Goal: Transaction & Acquisition: Purchase product/service

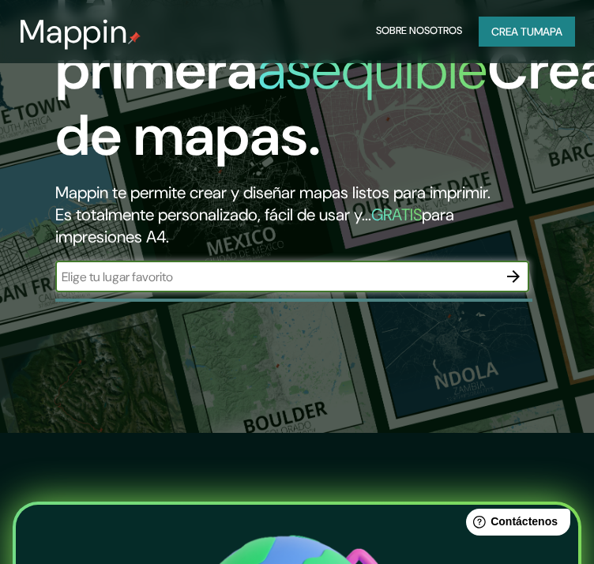
scroll to position [263, 0]
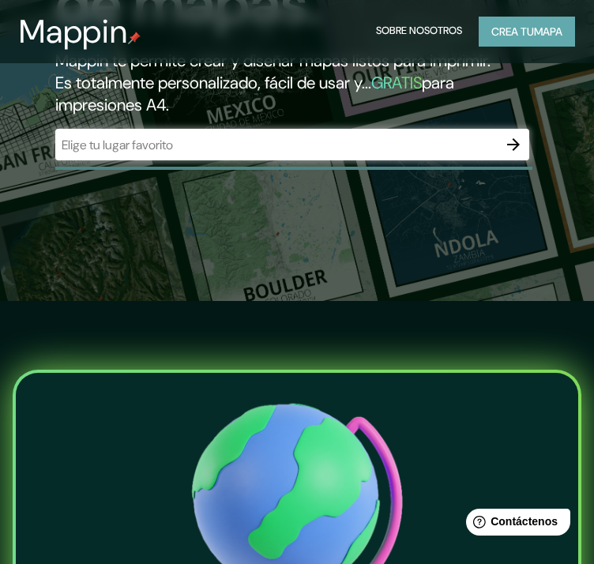
click at [515, 38] on font "Crea tu" at bounding box center [513, 32] width 43 height 14
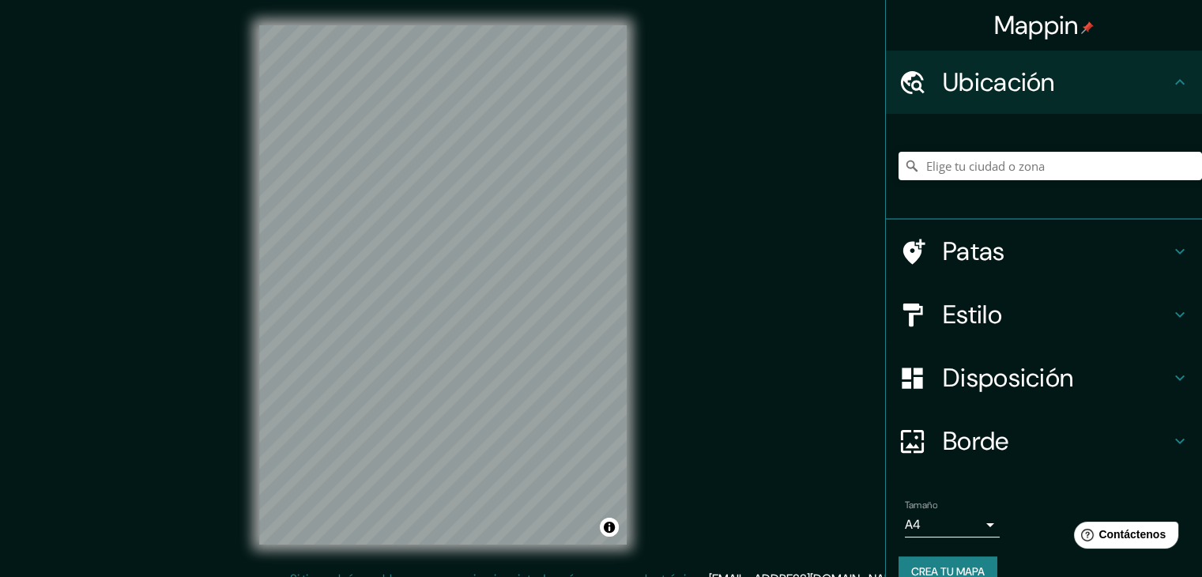
click at [606, 299] on h4 "Estilo" at bounding box center [1057, 315] width 228 height 32
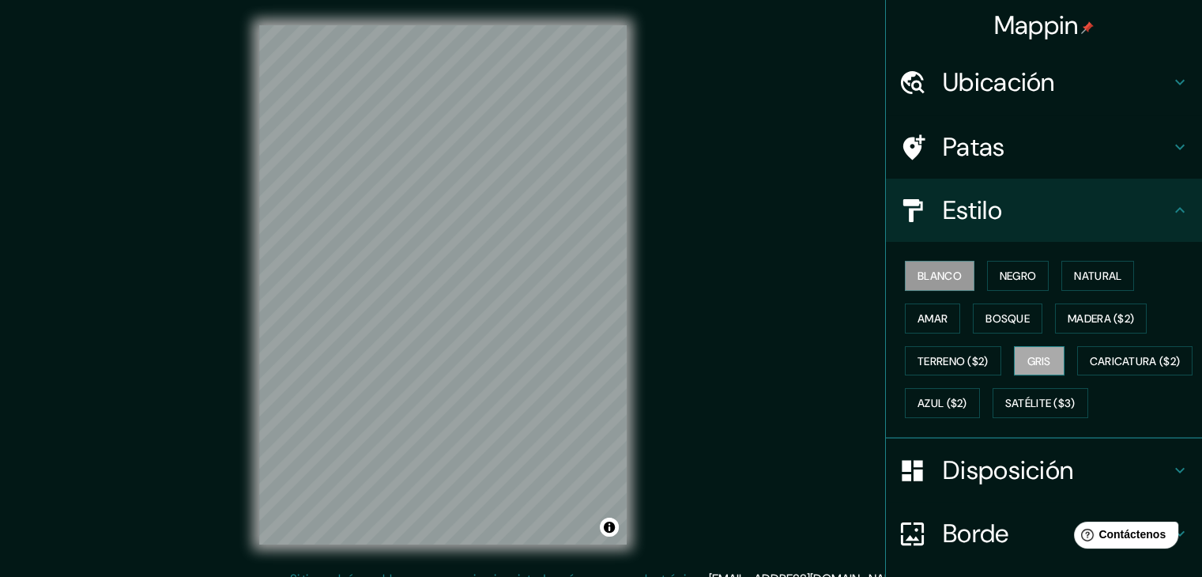
click at [606, 357] on font "Gris" at bounding box center [1040, 361] width 24 height 14
click at [606, 155] on h4 "Patas" at bounding box center [1057, 147] width 228 height 32
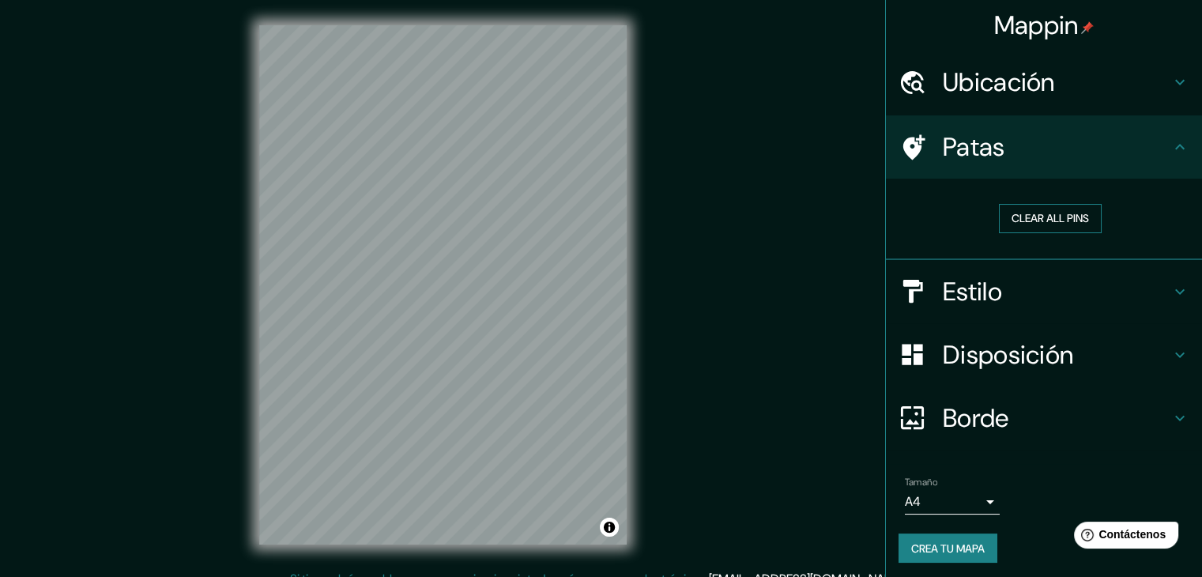
click at [606, 205] on button "Clear all pins" at bounding box center [1050, 218] width 103 height 29
click at [606, 213] on button "Clear all pins" at bounding box center [1050, 218] width 103 height 29
click at [606, 209] on button "Clear all pins" at bounding box center [1050, 218] width 103 height 29
click at [606, 98] on font "Ubicación" at bounding box center [999, 82] width 112 height 33
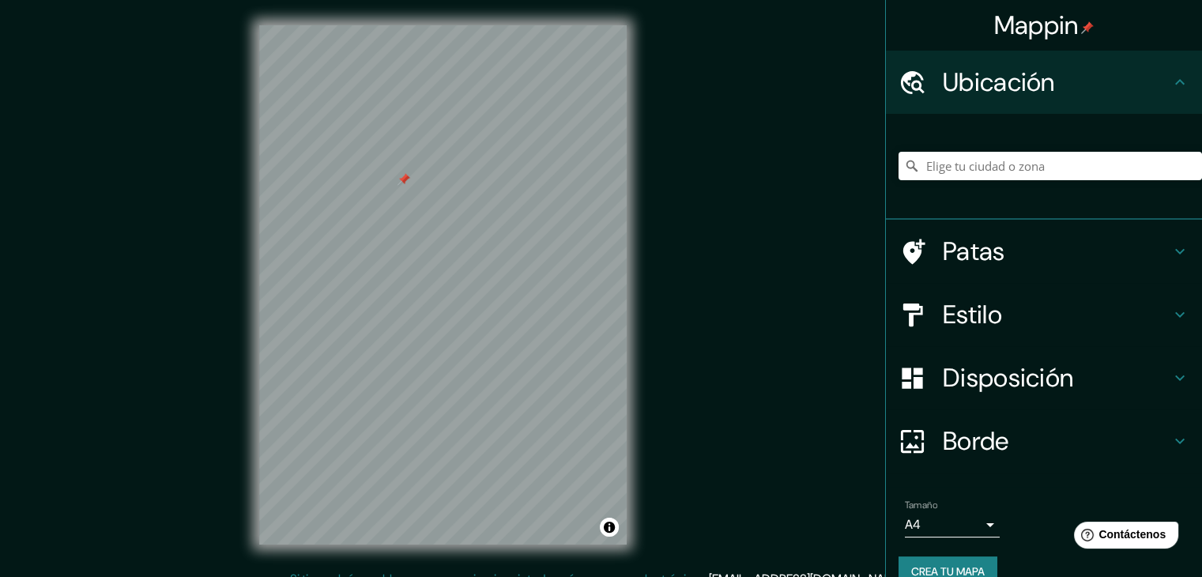
click at [606, 365] on font "Disposición" at bounding box center [1008, 377] width 130 height 33
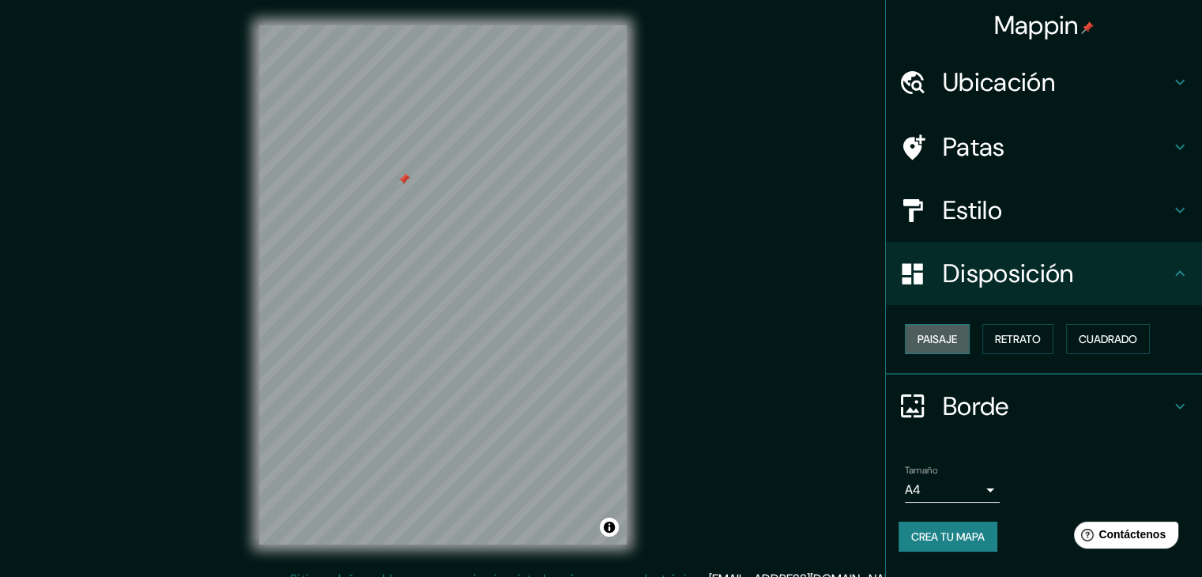
click at [606, 330] on button "Paisaje" at bounding box center [937, 339] width 65 height 30
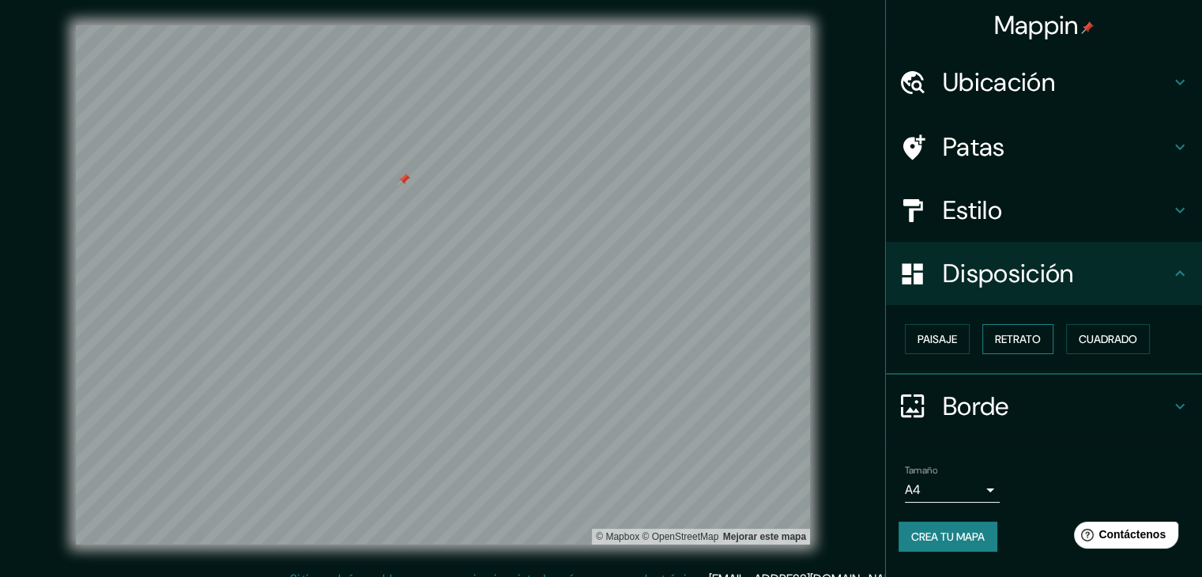
click at [606, 349] on button "Retrato" at bounding box center [1018, 339] width 71 height 30
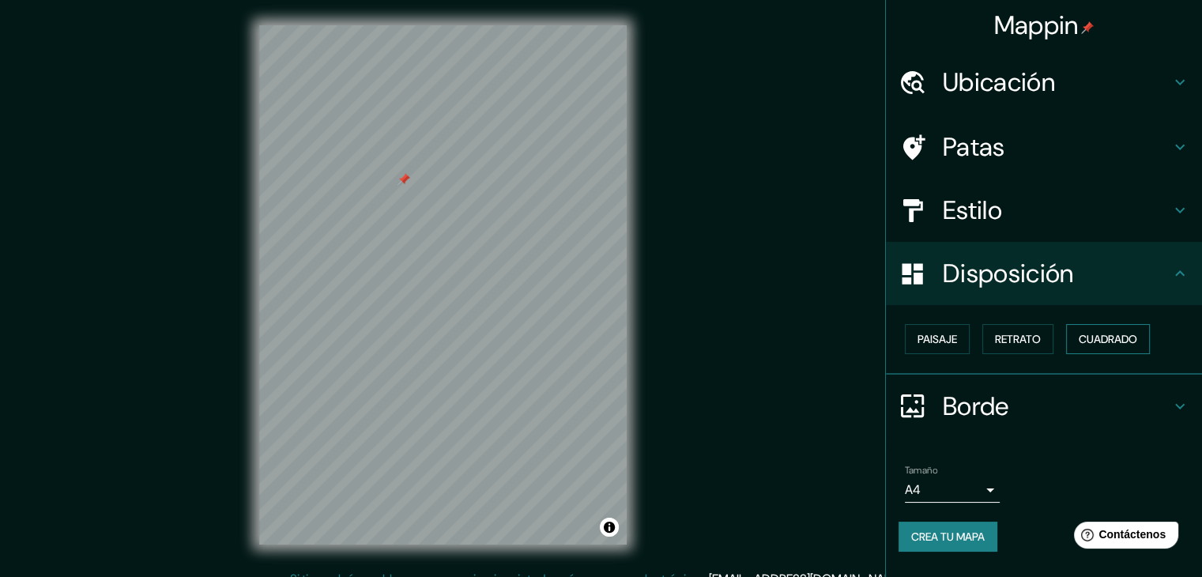
click at [606, 342] on font "Cuadrado" at bounding box center [1108, 339] width 58 height 14
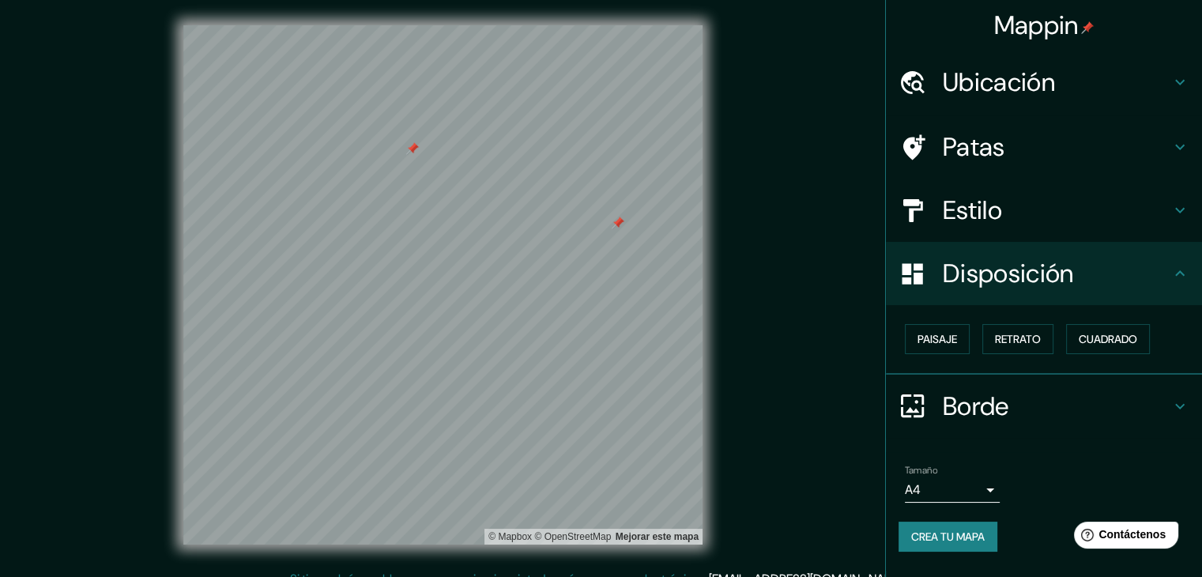
scroll to position [18, 0]
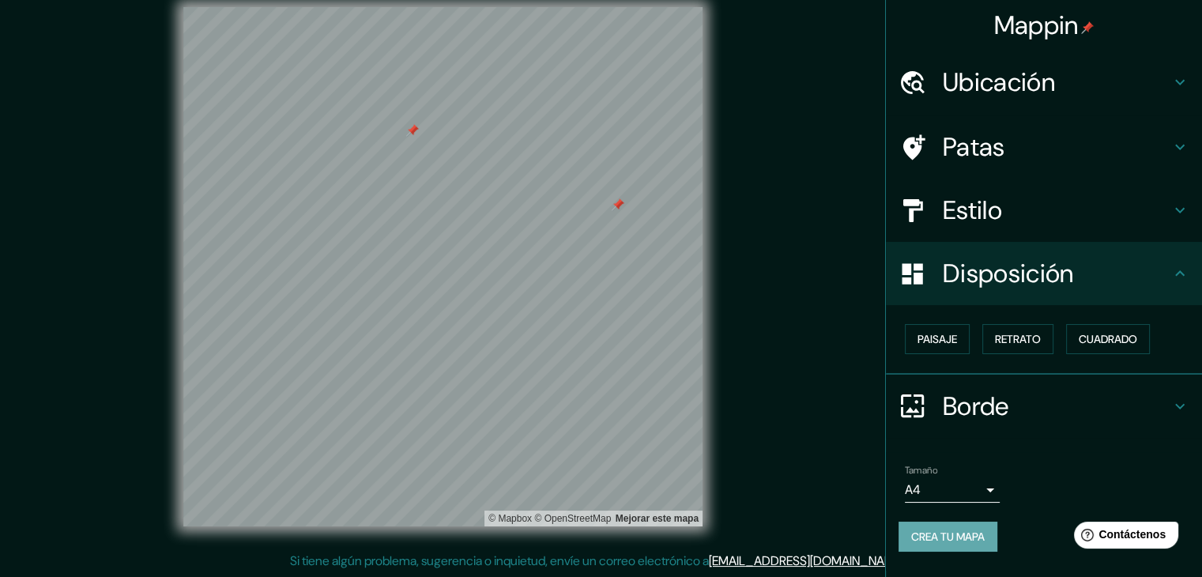
click at [606, 530] on font "Crea tu mapa" at bounding box center [948, 537] width 74 height 14
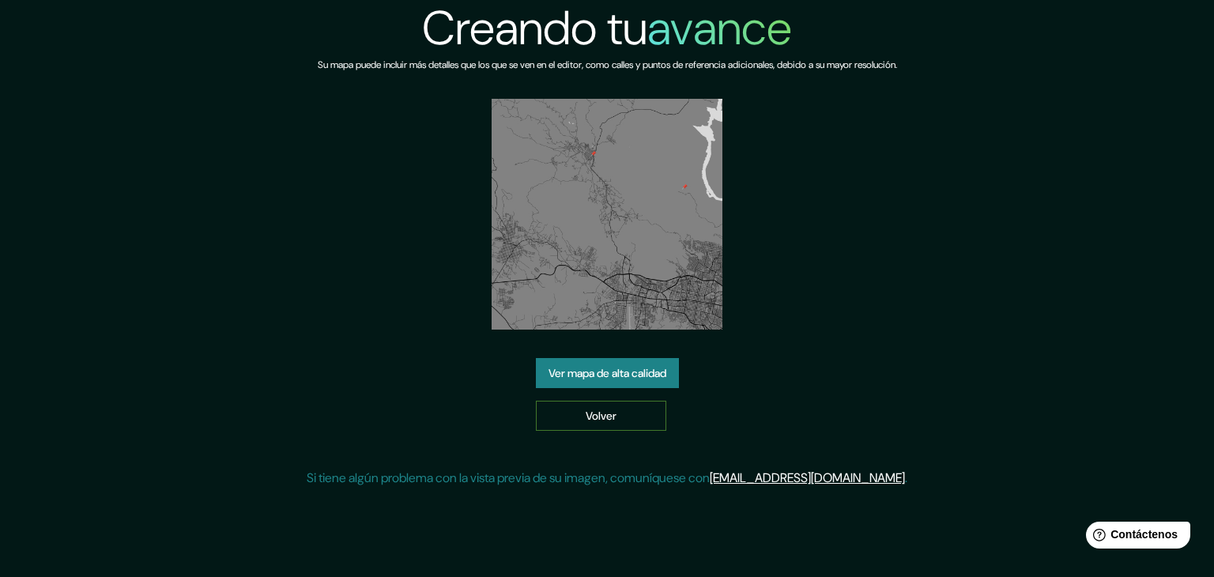
click at [610, 413] on font "Volver" at bounding box center [601, 416] width 31 height 14
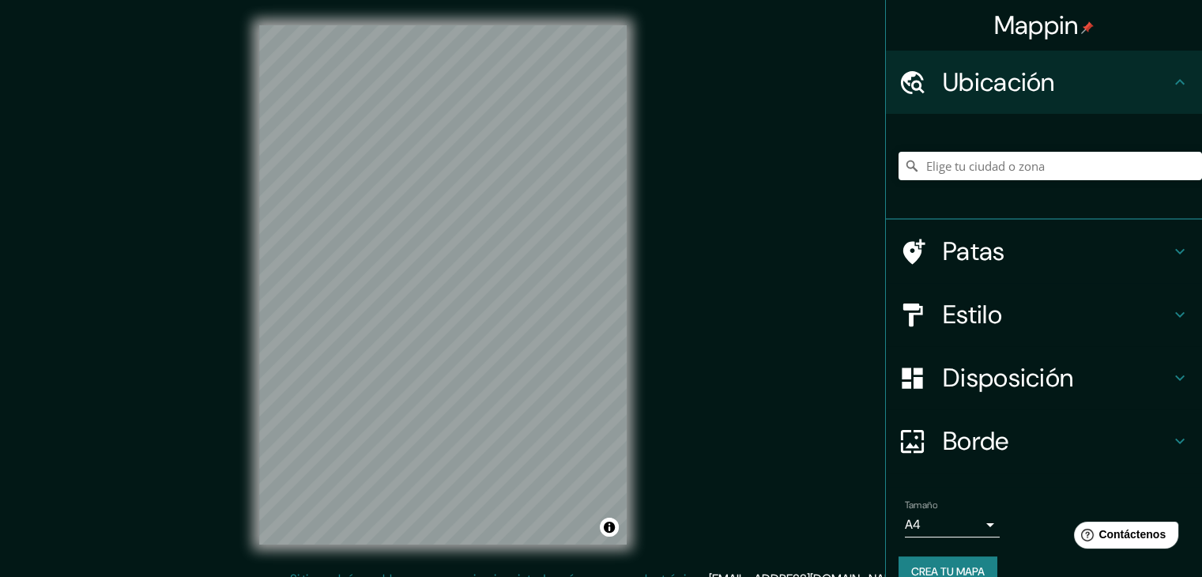
click at [757, 376] on div "Mappin Ubicación Patas Estilo Disposición Borde Elige un borde. Consejo : puede…" at bounding box center [601, 297] width 1202 height 595
click at [689, 260] on div "Mappin Ubicación Patas Estilo Disposición Borde Elige un borde. Consejo : puede…" at bounding box center [601, 297] width 1202 height 595
click at [627, 403] on div "© Mapbox © OpenStreetMap Improve this map" at bounding box center [443, 285] width 418 height 570
click at [946, 311] on font "Estilo" at bounding box center [972, 314] width 59 height 33
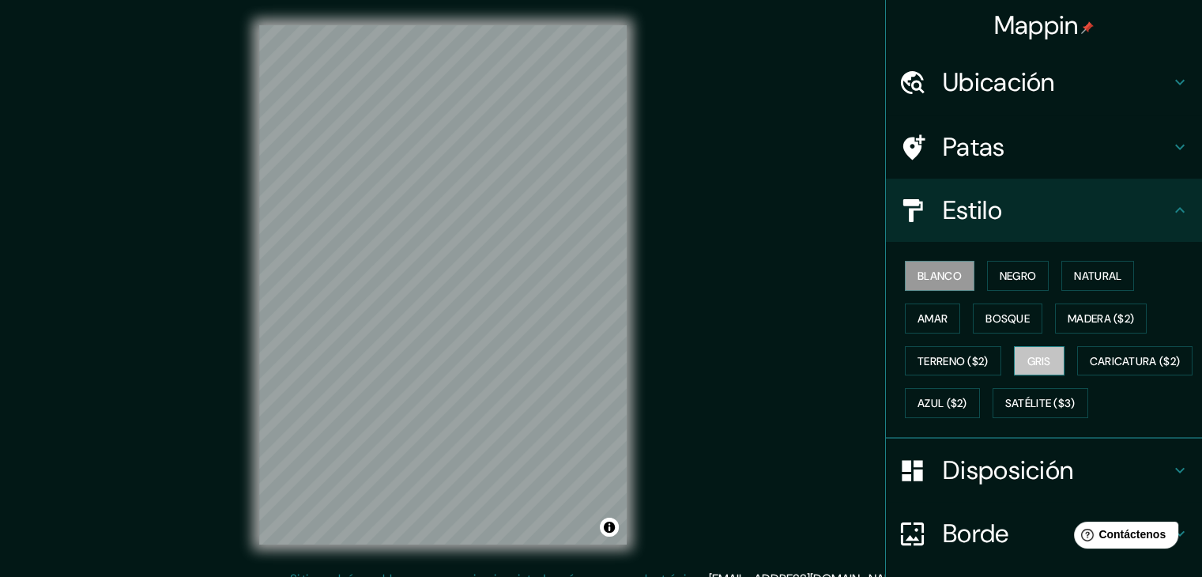
click at [1042, 354] on font "Gris" at bounding box center [1040, 361] width 24 height 14
click at [993, 487] on div "Disposición" at bounding box center [1044, 470] width 316 height 63
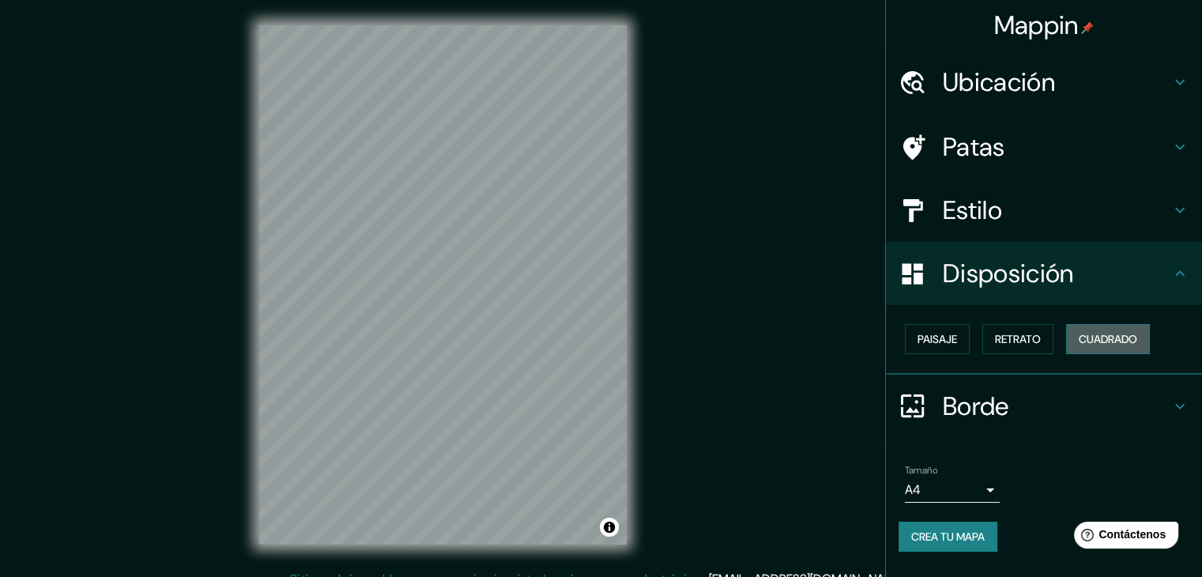
click at [1091, 346] on font "Cuadrado" at bounding box center [1108, 339] width 58 height 21
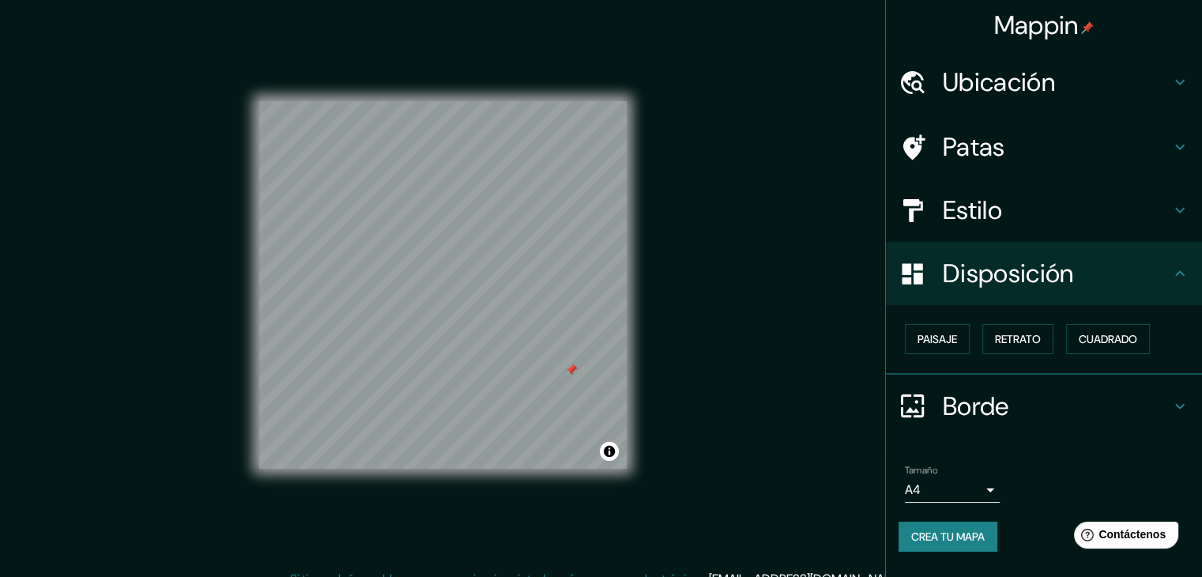
click at [572, 374] on div at bounding box center [571, 370] width 13 height 13
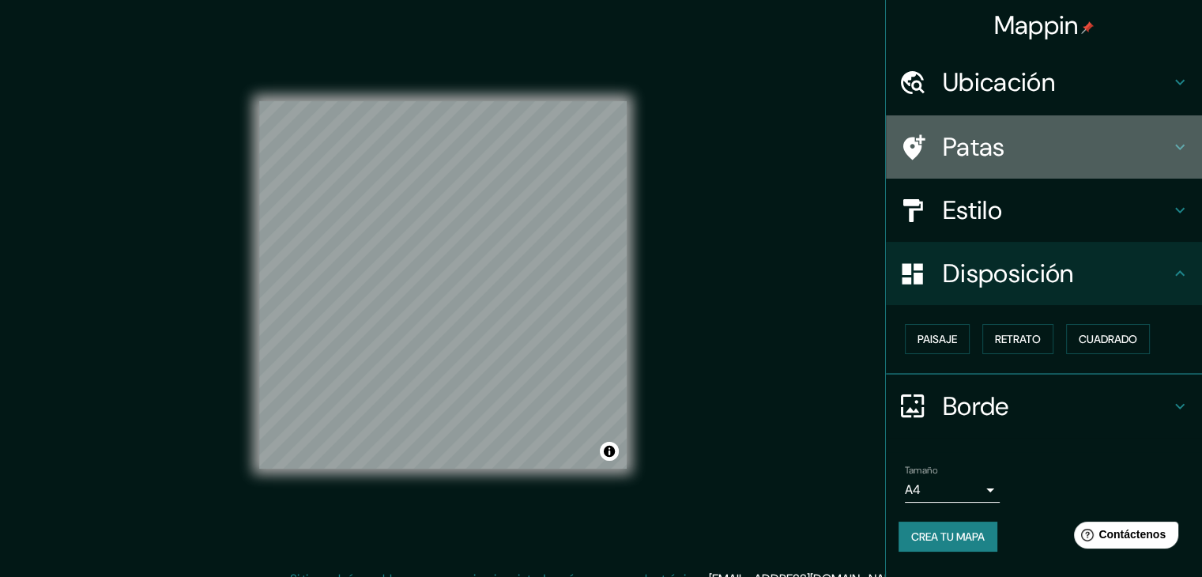
click at [1032, 152] on h4 "Patas" at bounding box center [1057, 147] width 228 height 32
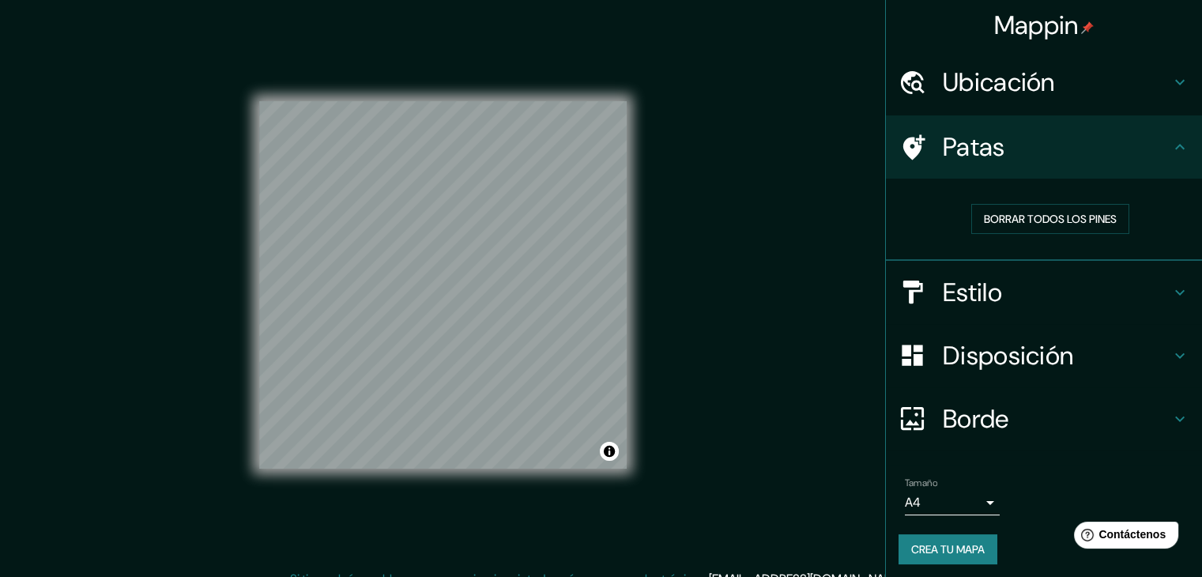
click at [1056, 89] on h4 "Ubicación" at bounding box center [1057, 82] width 228 height 32
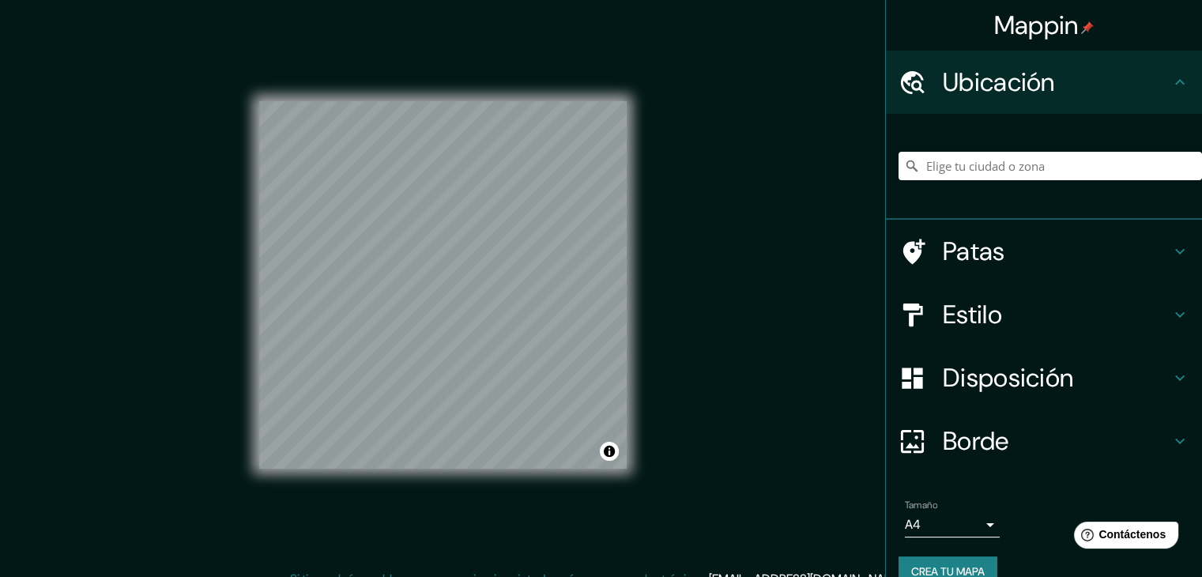
click at [1056, 89] on h4 "Ubicación" at bounding box center [1057, 82] width 228 height 32
click at [1067, 240] on h4 "Patas" at bounding box center [1057, 252] width 228 height 32
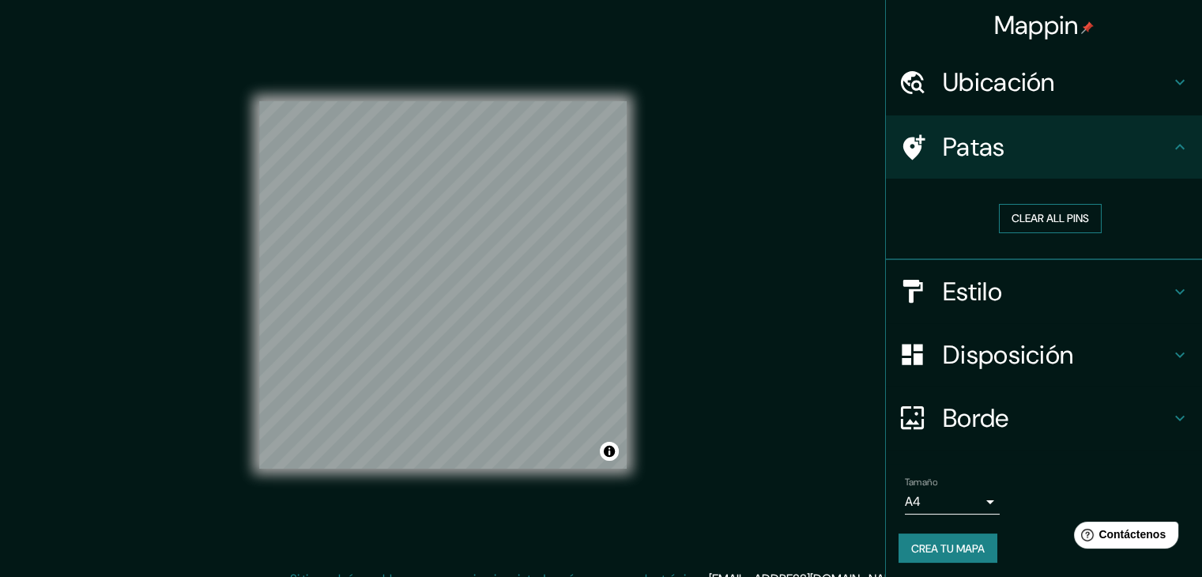
click at [1063, 226] on button "Clear all pins" at bounding box center [1050, 218] width 103 height 29
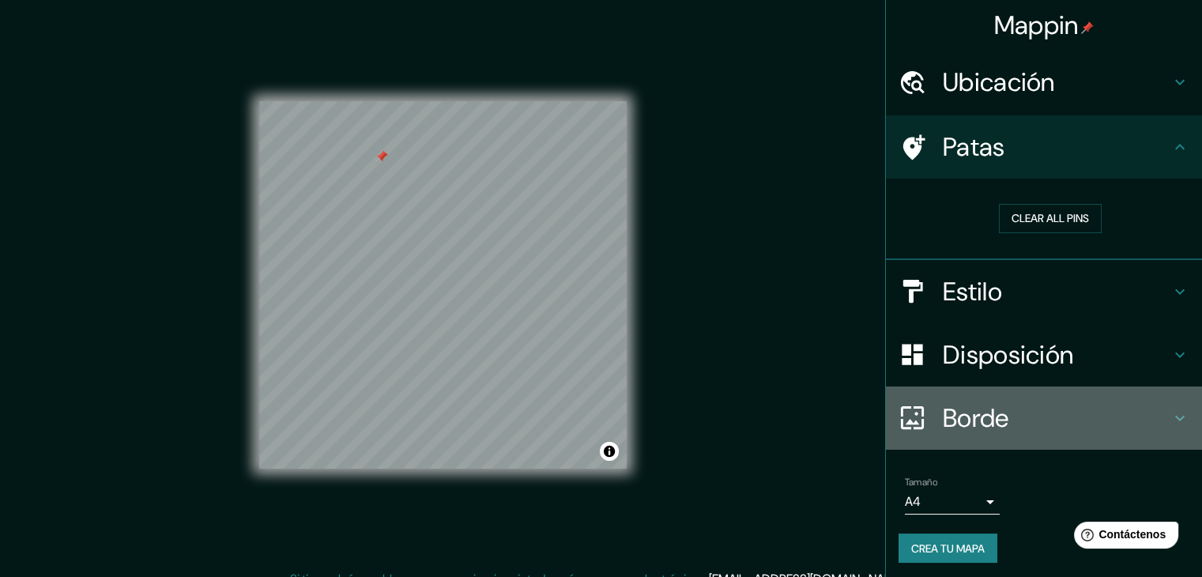
click at [1002, 413] on h4 "Borde" at bounding box center [1057, 418] width 228 height 32
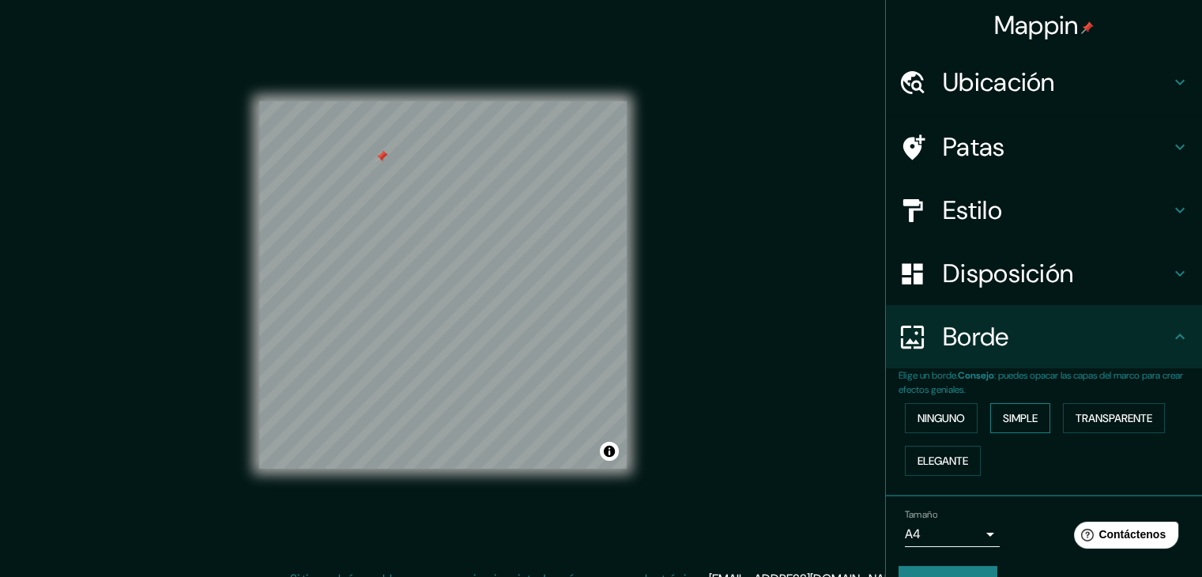
click at [1003, 415] on font "Simple" at bounding box center [1020, 418] width 35 height 14
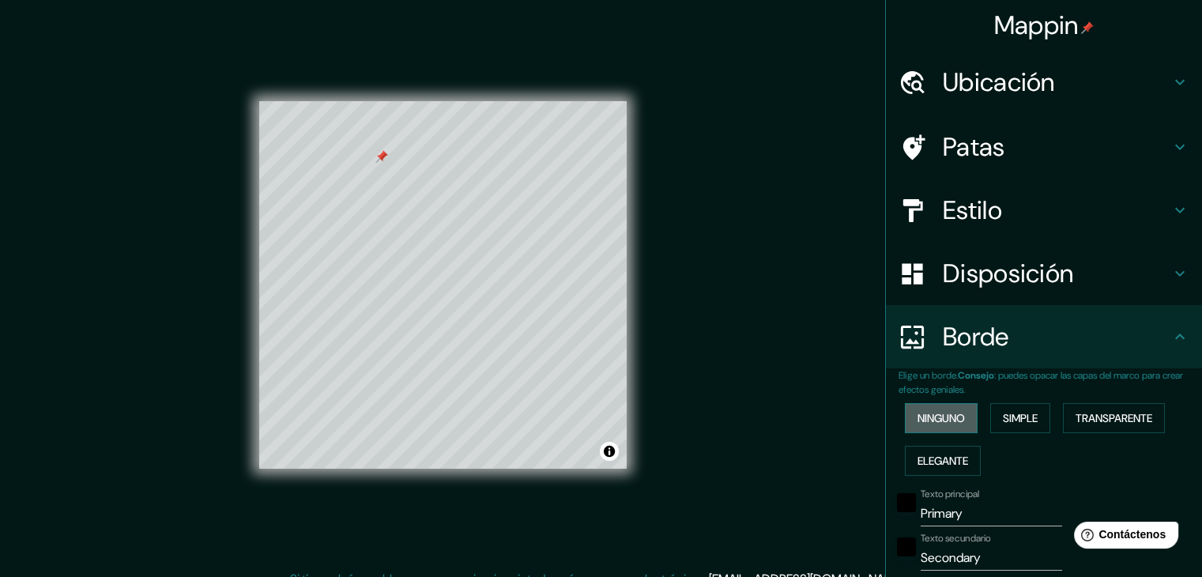
click at [950, 415] on font "Ninguno" at bounding box center [941, 418] width 47 height 14
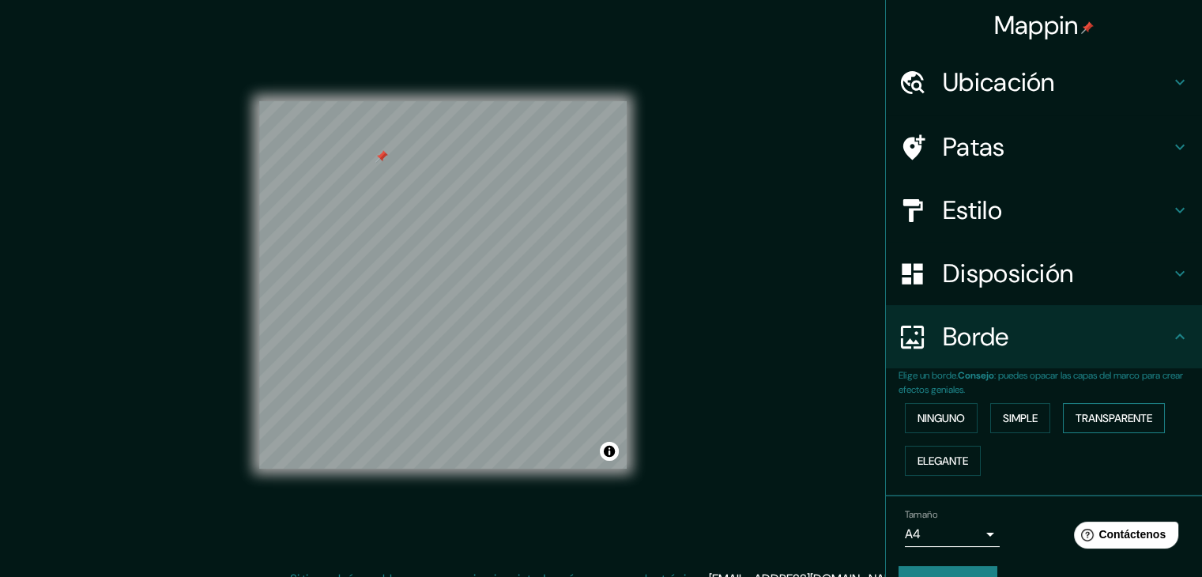
click at [1083, 413] on font "Transparente" at bounding box center [1114, 418] width 77 height 14
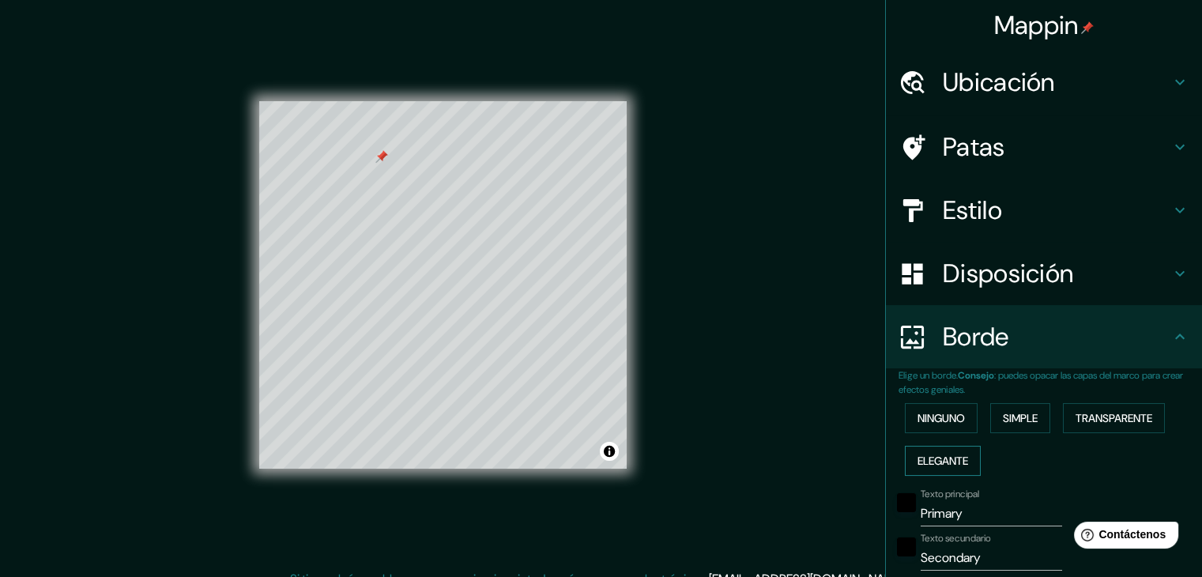
click at [927, 457] on font "Elegante" at bounding box center [943, 461] width 51 height 14
click at [933, 421] on font "Ninguno" at bounding box center [941, 418] width 47 height 14
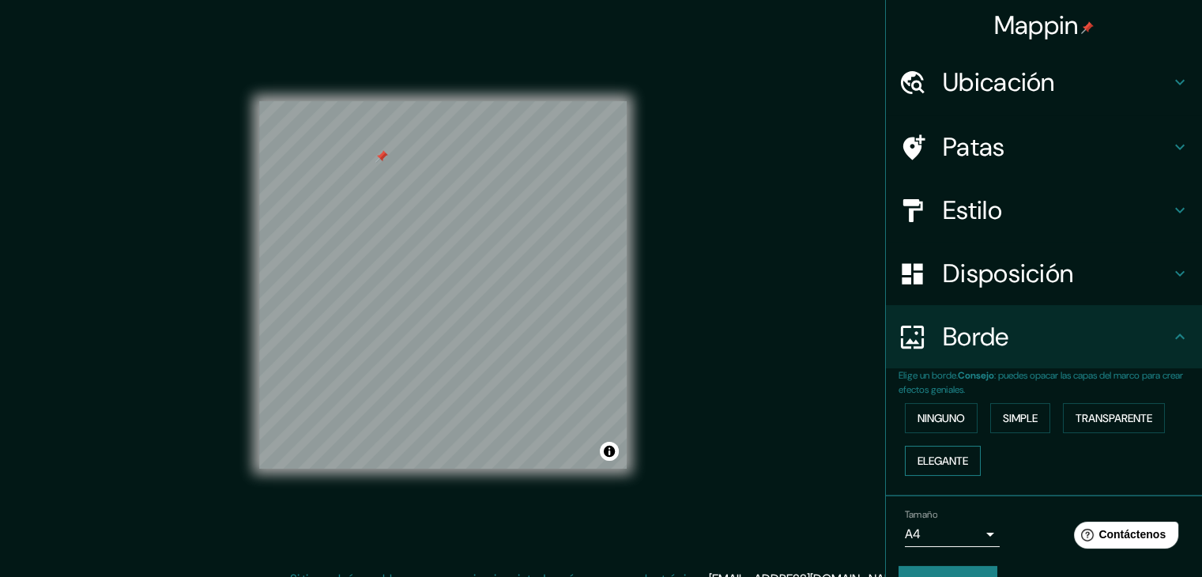
scroll to position [36, 0]
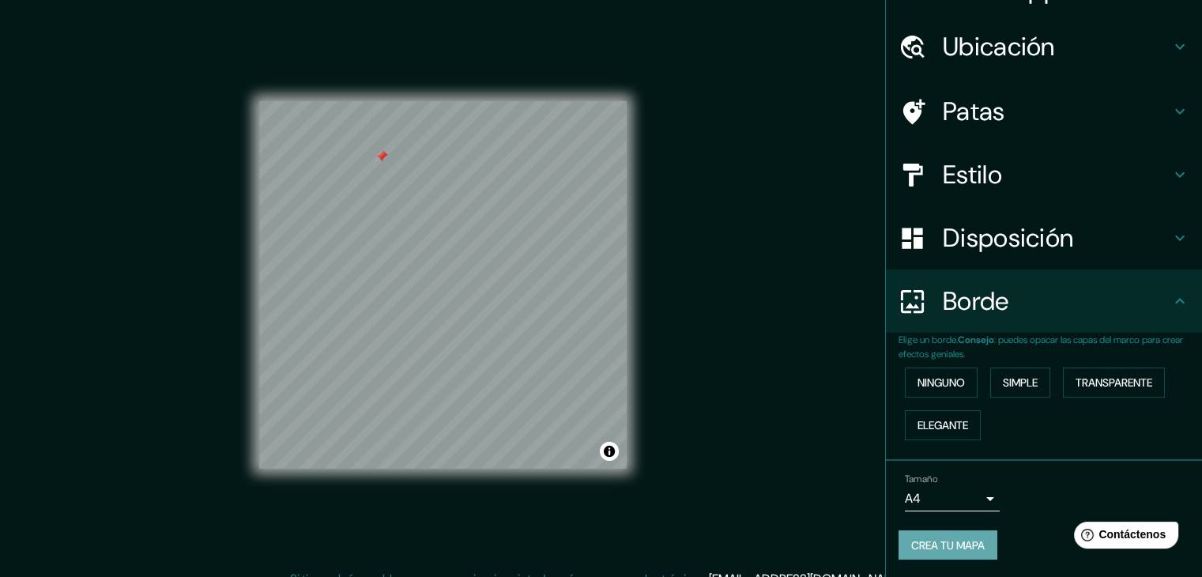
click at [955, 542] on font "Crea tu mapa" at bounding box center [948, 545] width 74 height 14
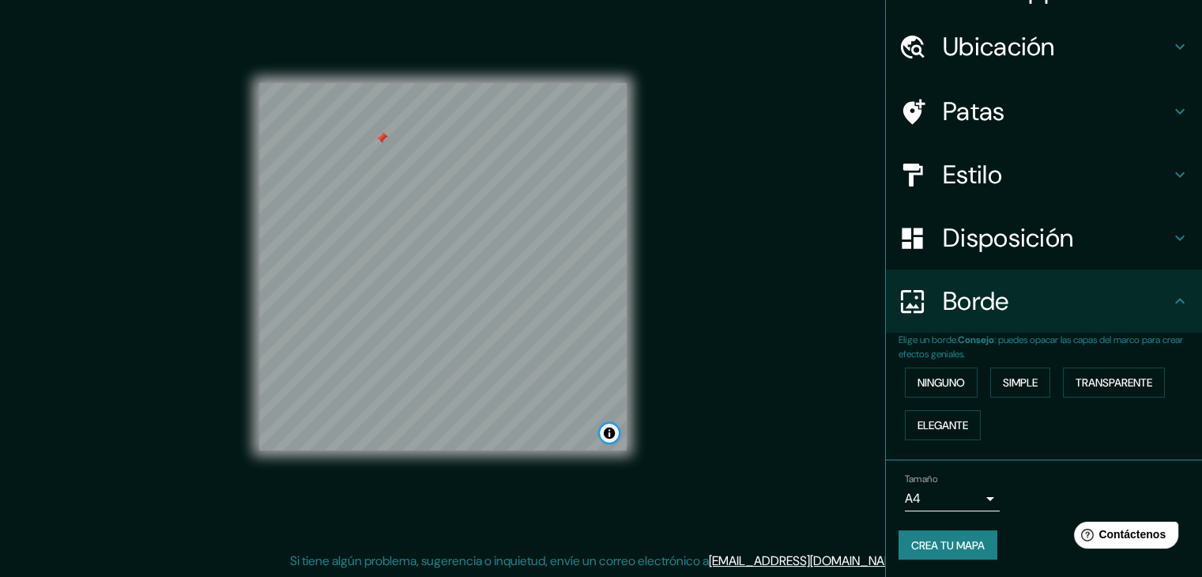
click at [610, 437] on button "Activar o desactivar atribución" at bounding box center [609, 433] width 19 height 19
